Goal: Obtain resource: Download file/media

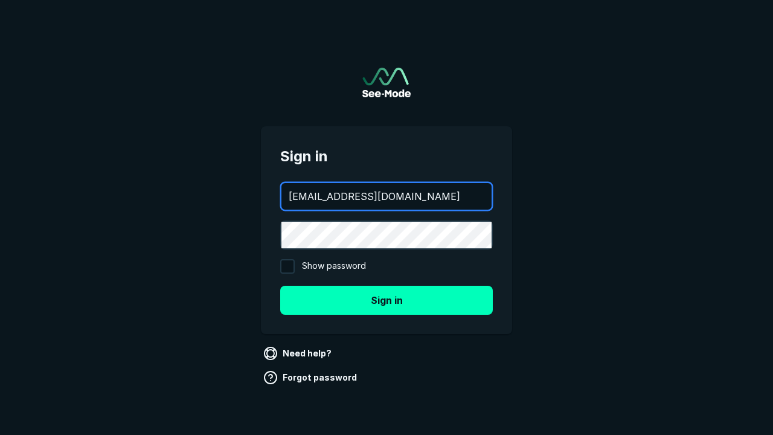
type input "[EMAIL_ADDRESS][DOMAIN_NAME]"
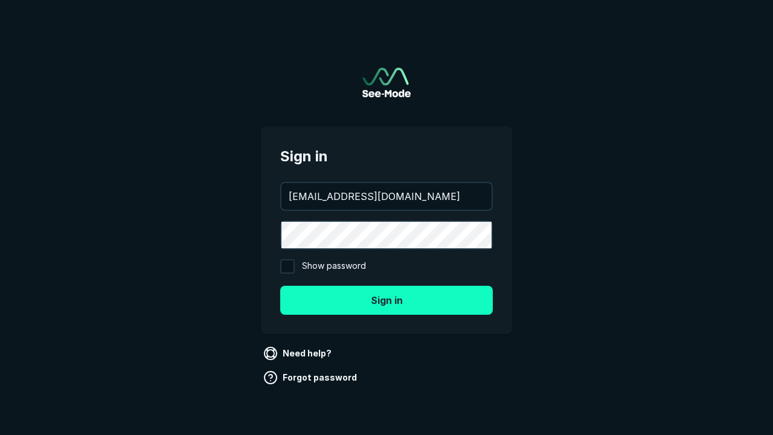
click at [387, 300] on button "Sign in" at bounding box center [386, 300] width 213 height 29
